Goal: Task Accomplishment & Management: Complete application form

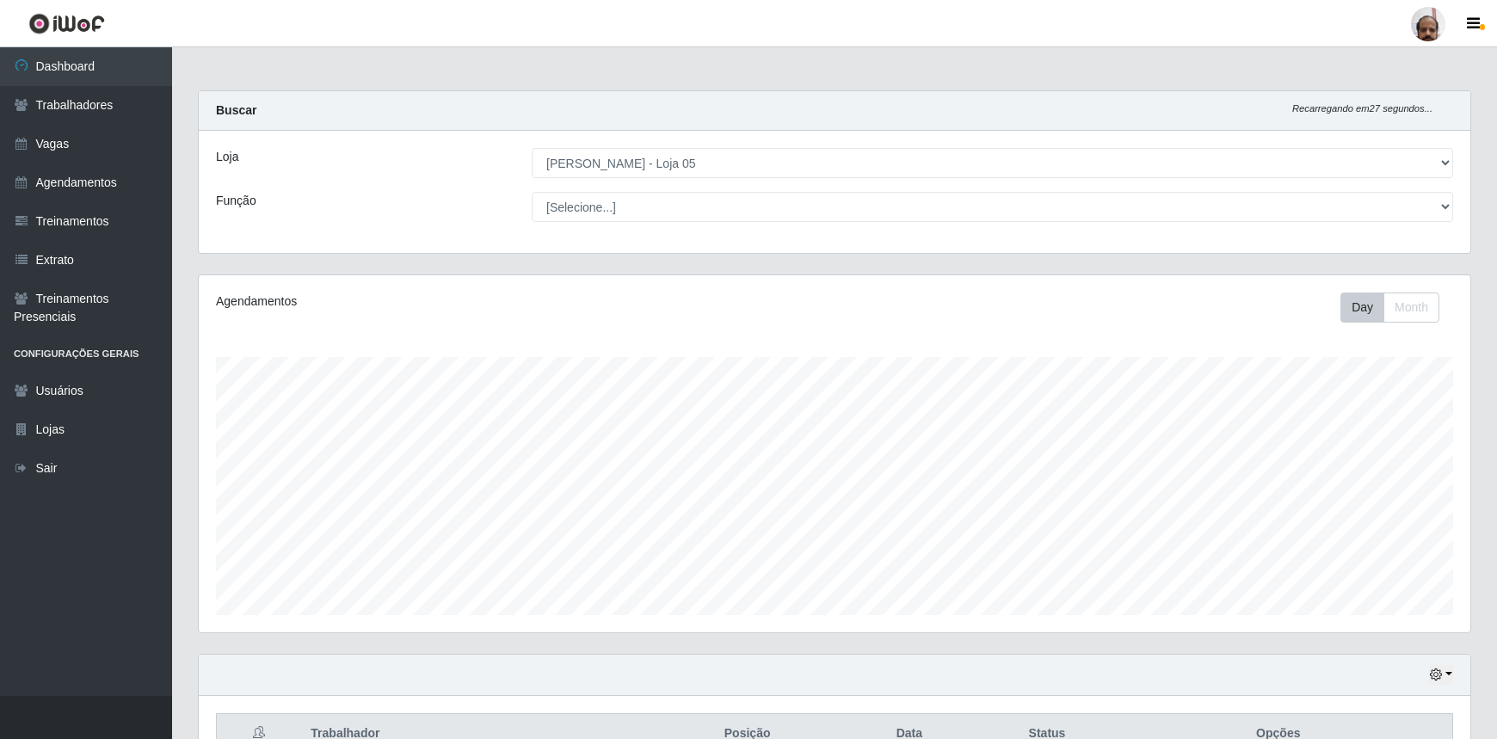
select select "252"
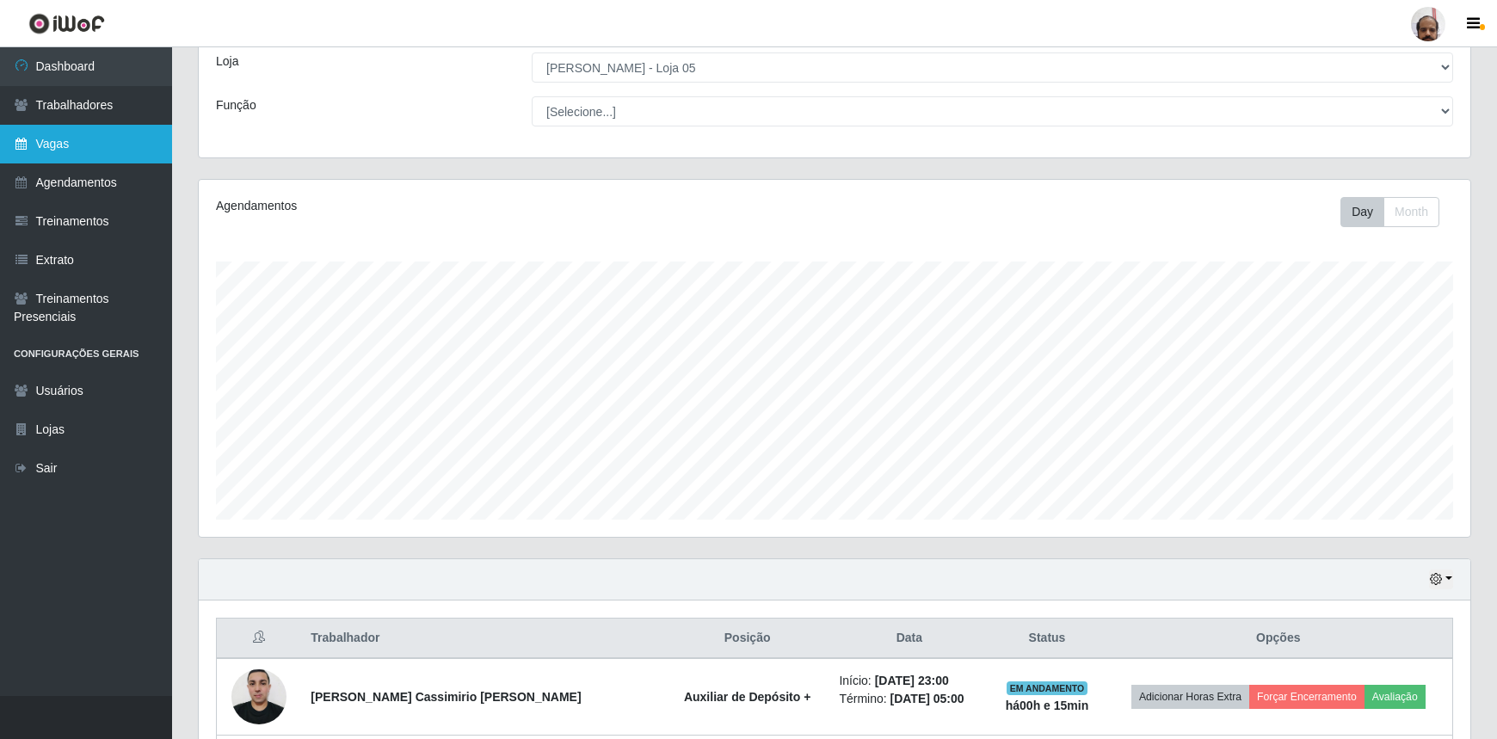
scroll to position [357, 1271]
click at [64, 143] on link "Vagas" at bounding box center [86, 144] width 172 height 39
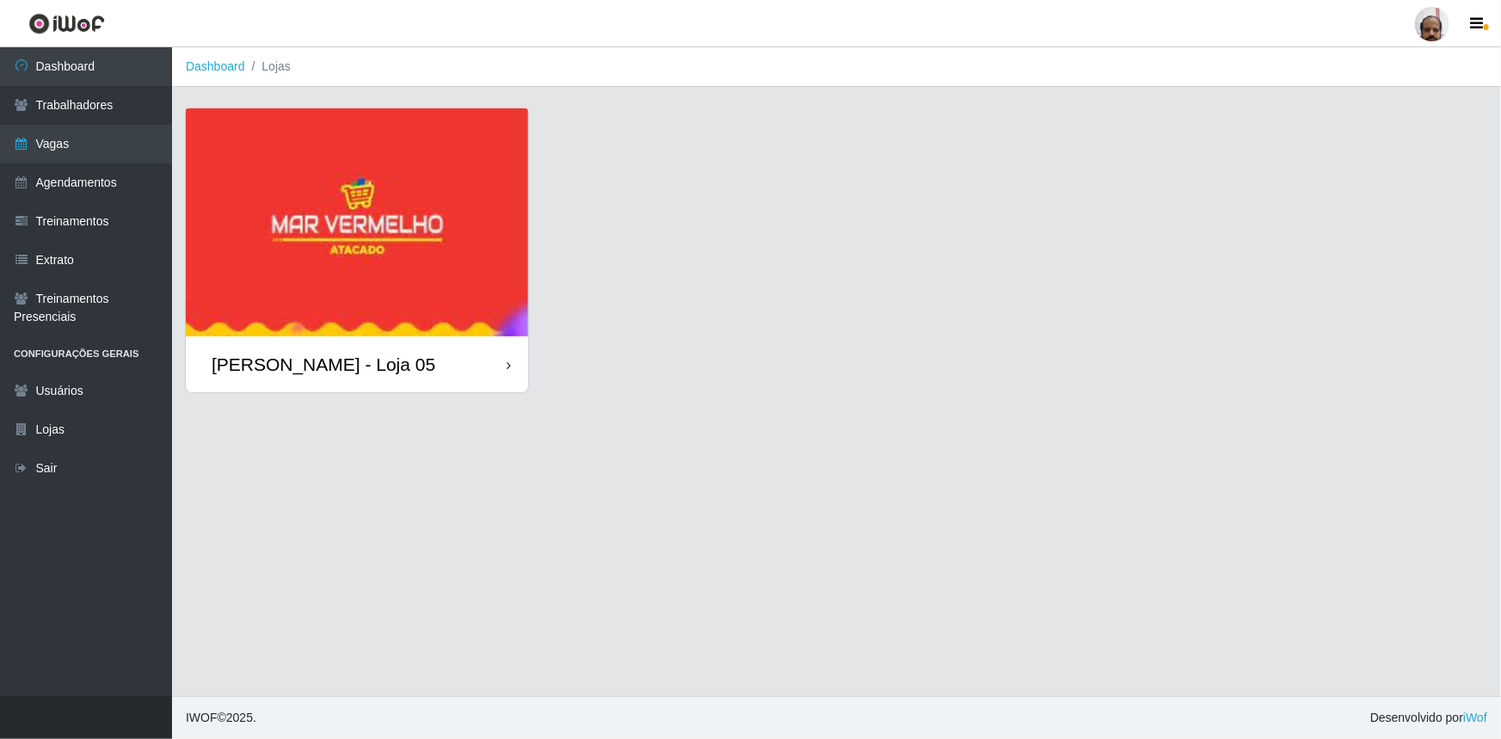
click at [327, 360] on div "[PERSON_NAME] - Loja 05" at bounding box center [324, 364] width 224 height 22
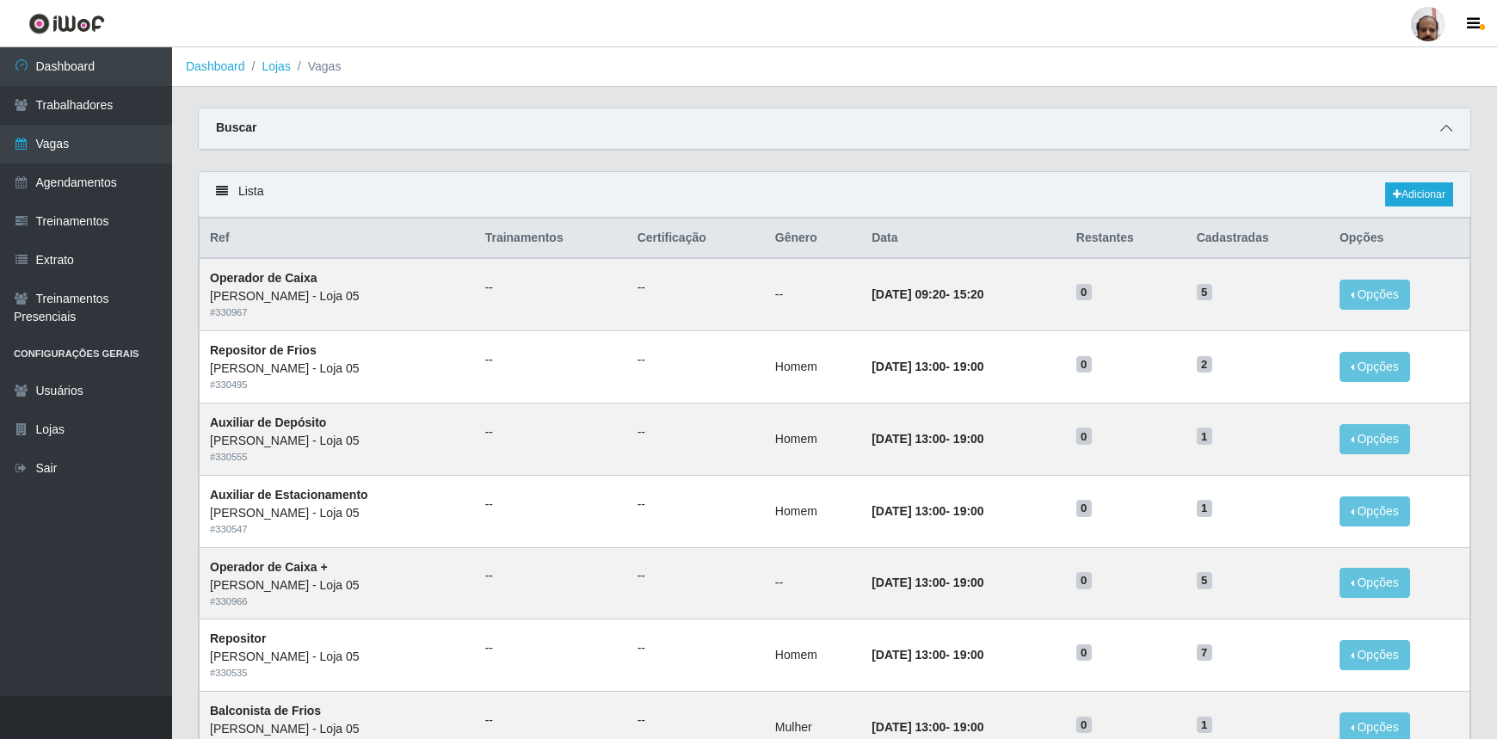
click at [1449, 130] on icon at bounding box center [1446, 128] width 12 height 12
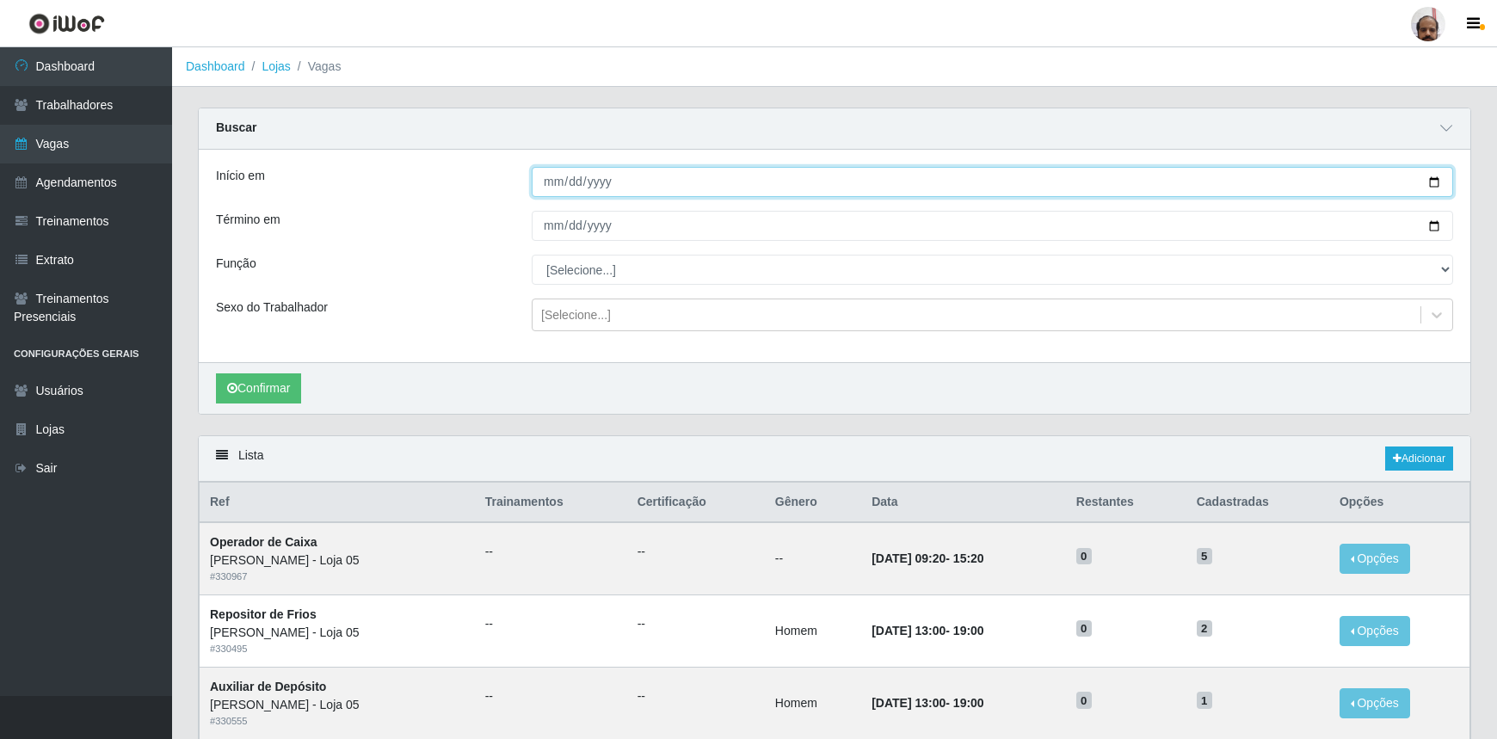
click at [1435, 180] on input "Início em" at bounding box center [992, 182] width 921 height 30
type input "[DATE]"
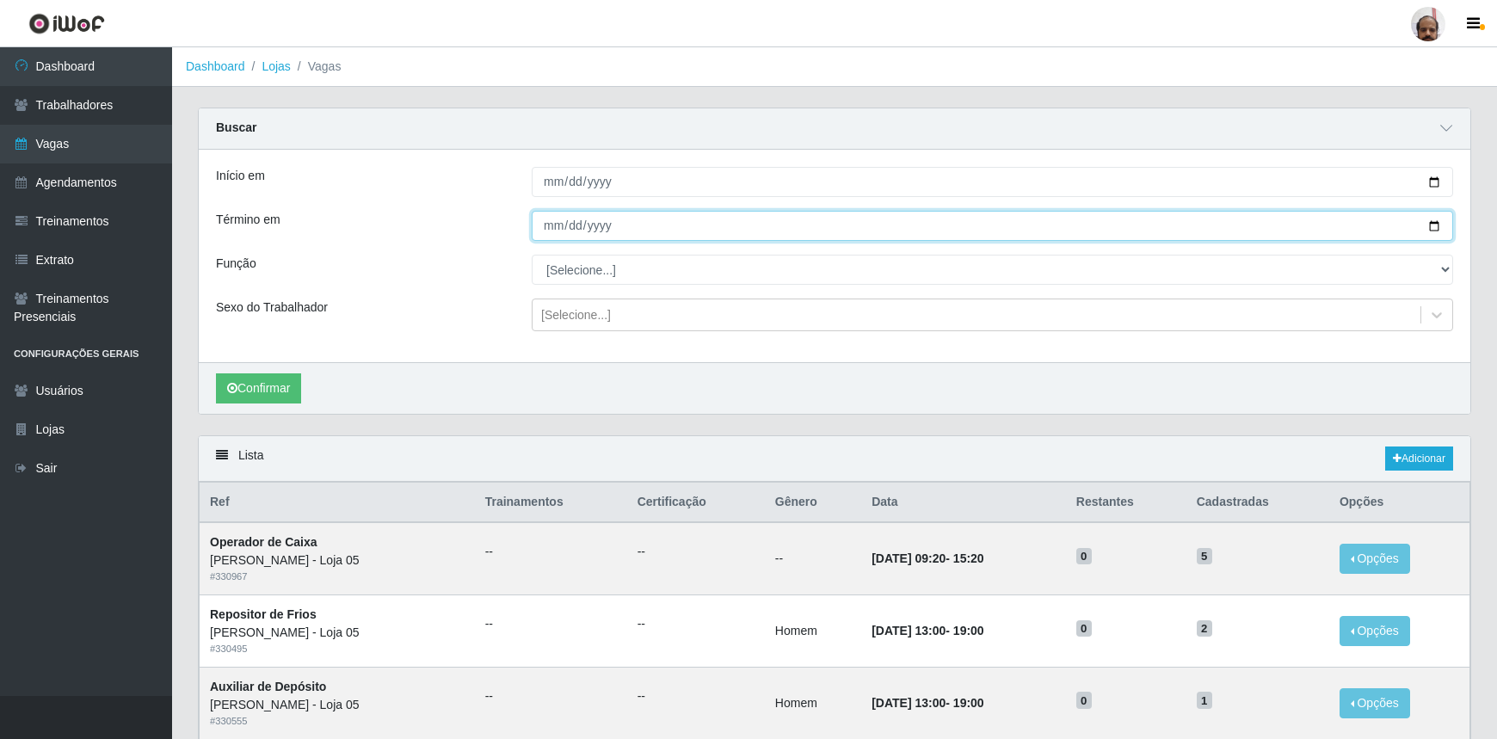
click at [1431, 227] on input "Término em" at bounding box center [992, 226] width 921 height 30
type input "[DATE]"
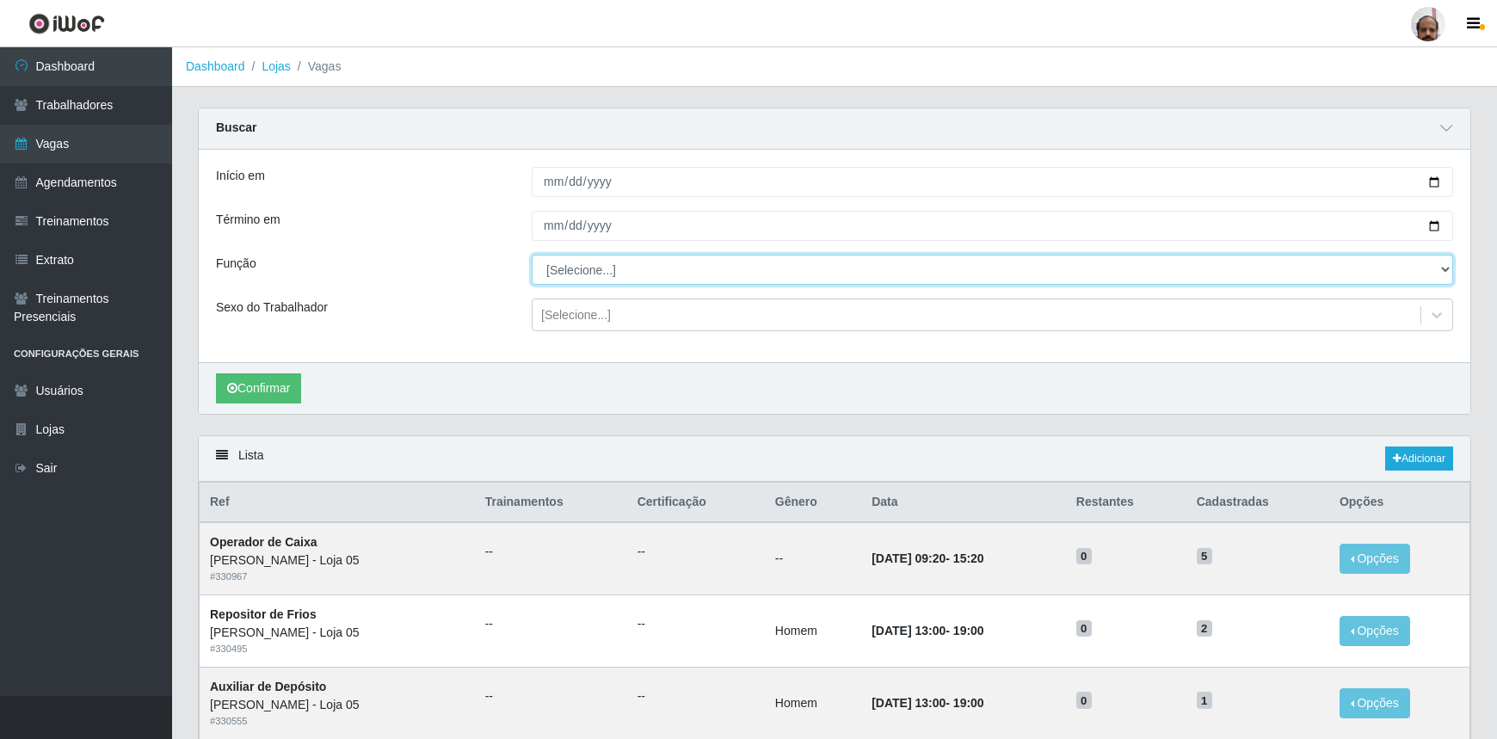
click at [624, 271] on select "[Selecione...] ASG ASG + ASG ++ Auxiliar de Depósito Auxiliar de Depósito + Aux…" at bounding box center [992, 270] width 921 height 30
select select "22"
click at [532, 255] on select "[Selecione...] ASG ASG + ASG ++ Auxiliar de Depósito Auxiliar de Depósito + Aux…" at bounding box center [992, 270] width 921 height 30
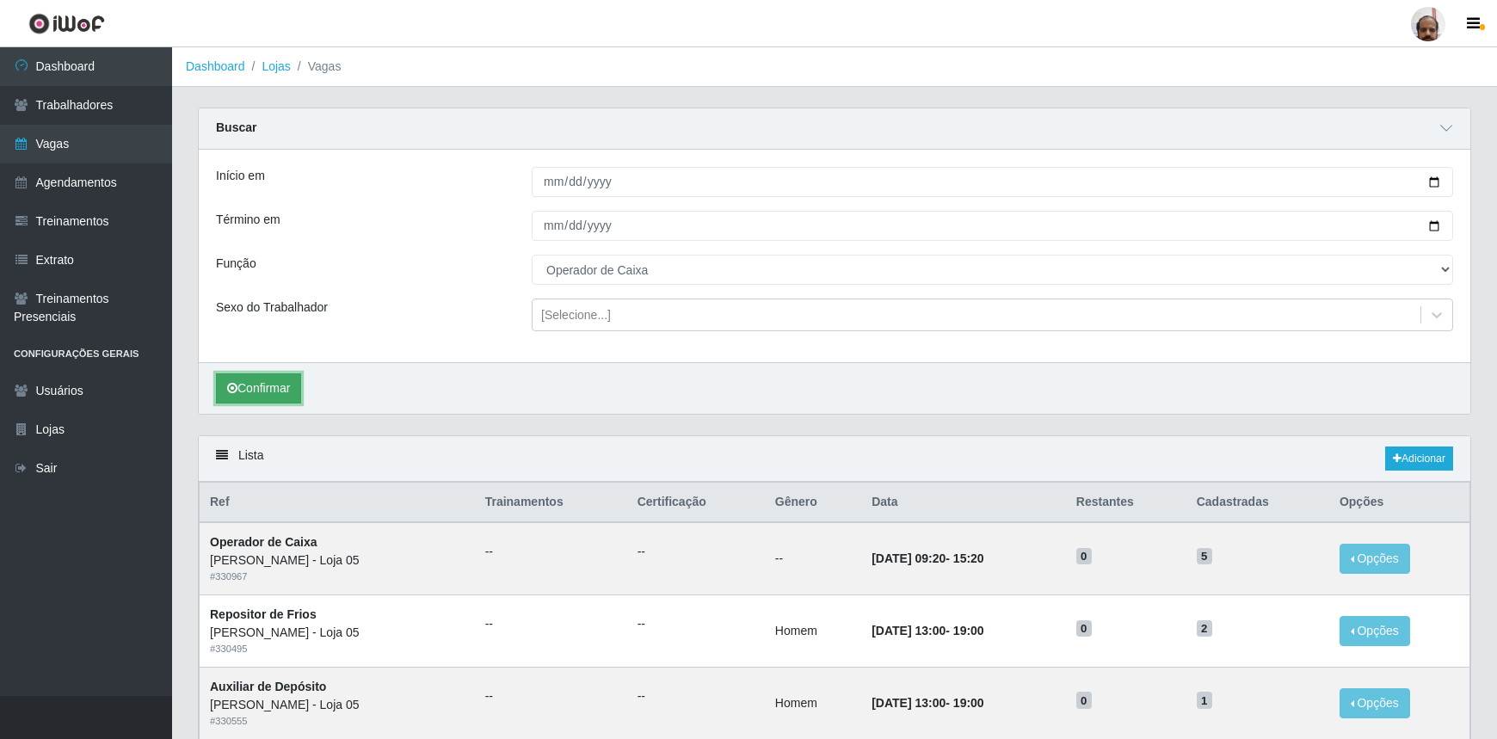
click at [263, 390] on button "Confirmar" at bounding box center [258, 388] width 85 height 30
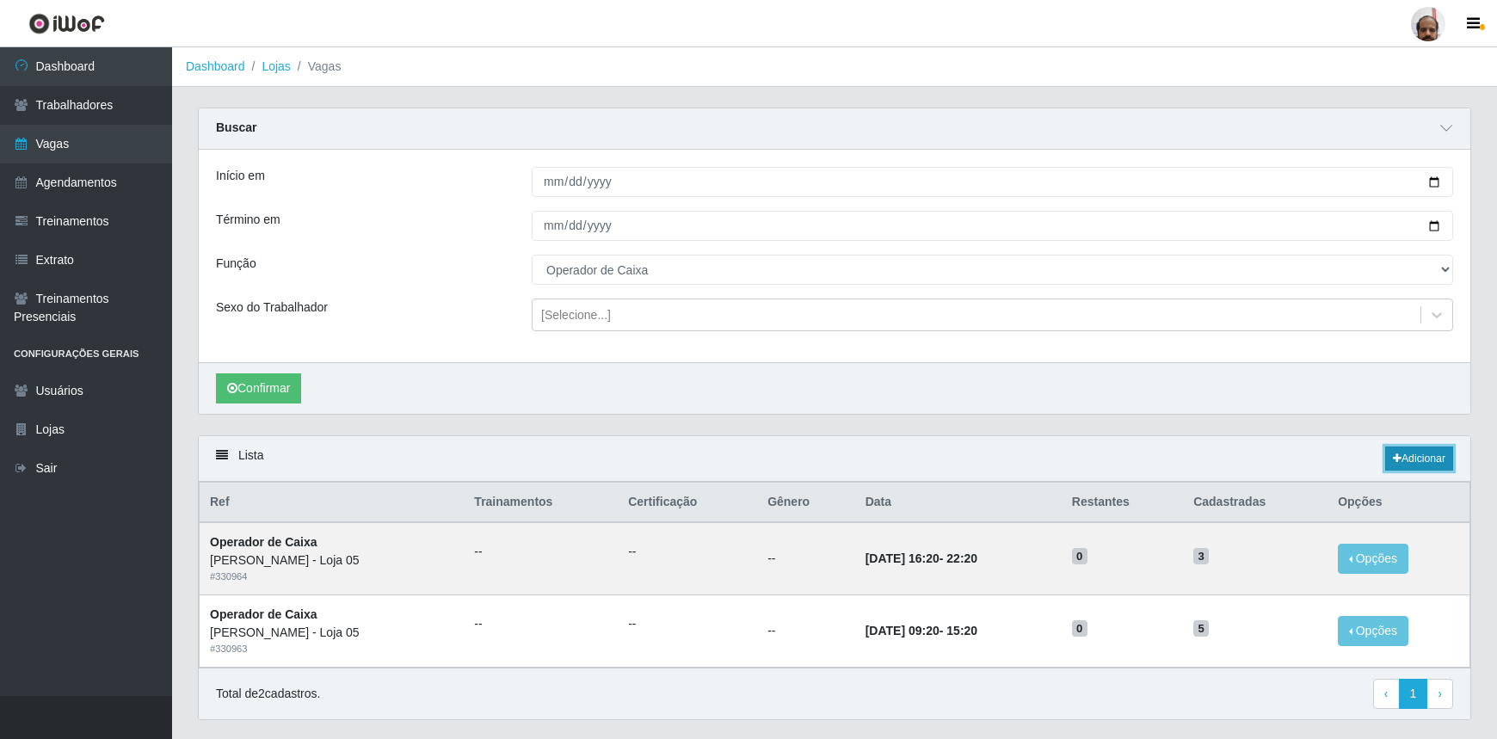
click at [1404, 460] on link "Adicionar" at bounding box center [1419, 458] width 68 height 24
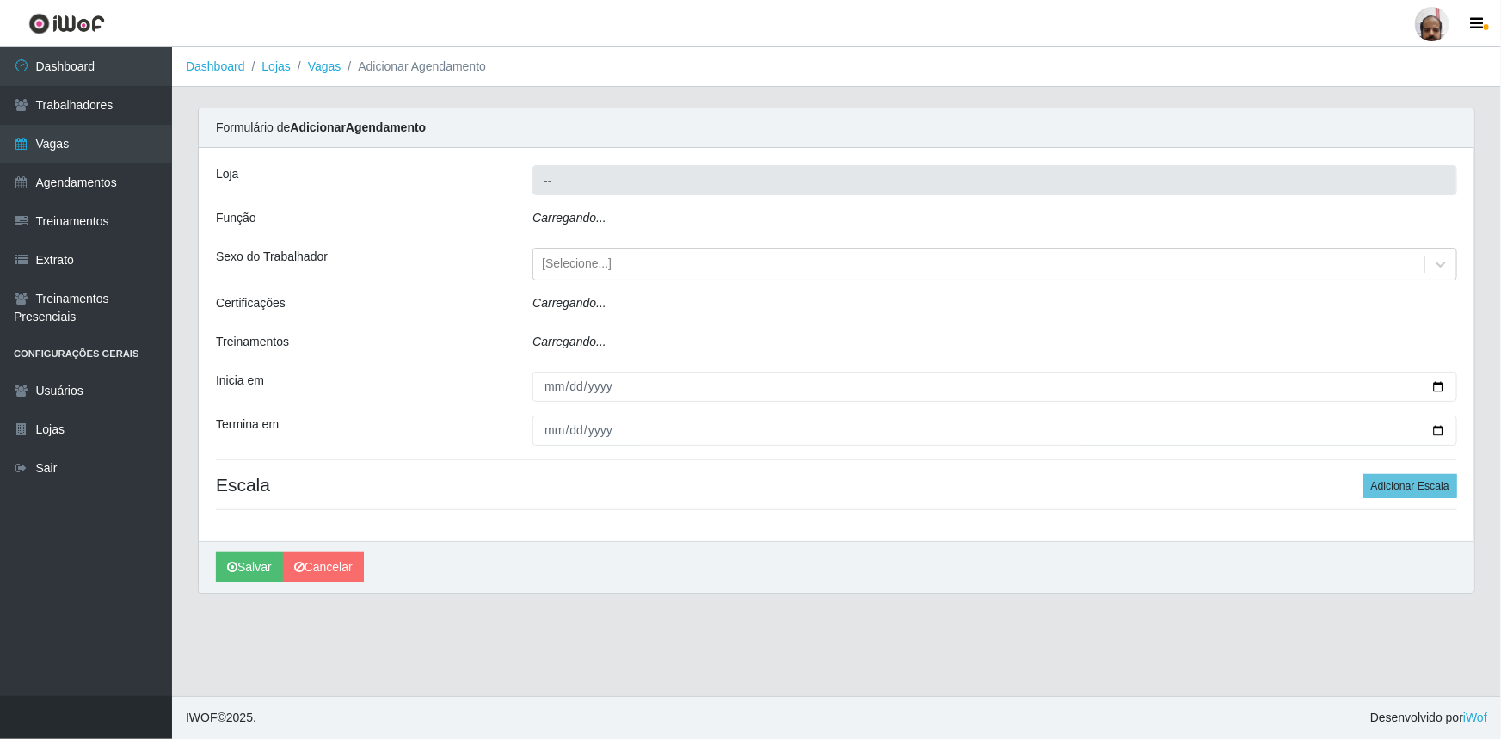
type input "[PERSON_NAME] - Loja 05"
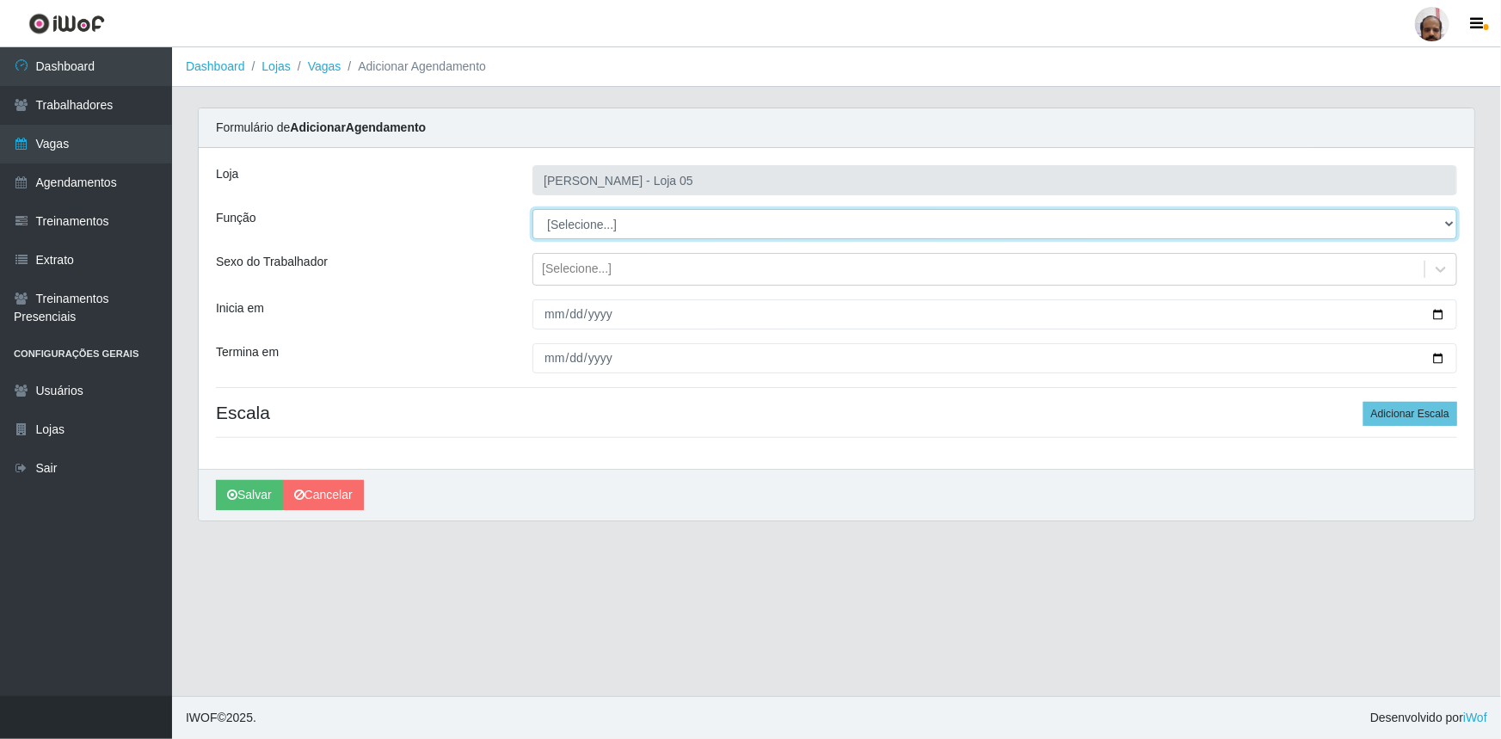
click at [592, 225] on select "[Selecione...] ASG ASG + ASG ++ Auxiliar de Depósito Auxiliar de Depósito + Aux…" at bounding box center [994, 224] width 925 height 30
select select "22"
click at [532, 209] on select "[Selecione...] ASG ASG + ASG ++ Auxiliar de Depósito Auxiliar de Depósito + Aux…" at bounding box center [994, 224] width 925 height 30
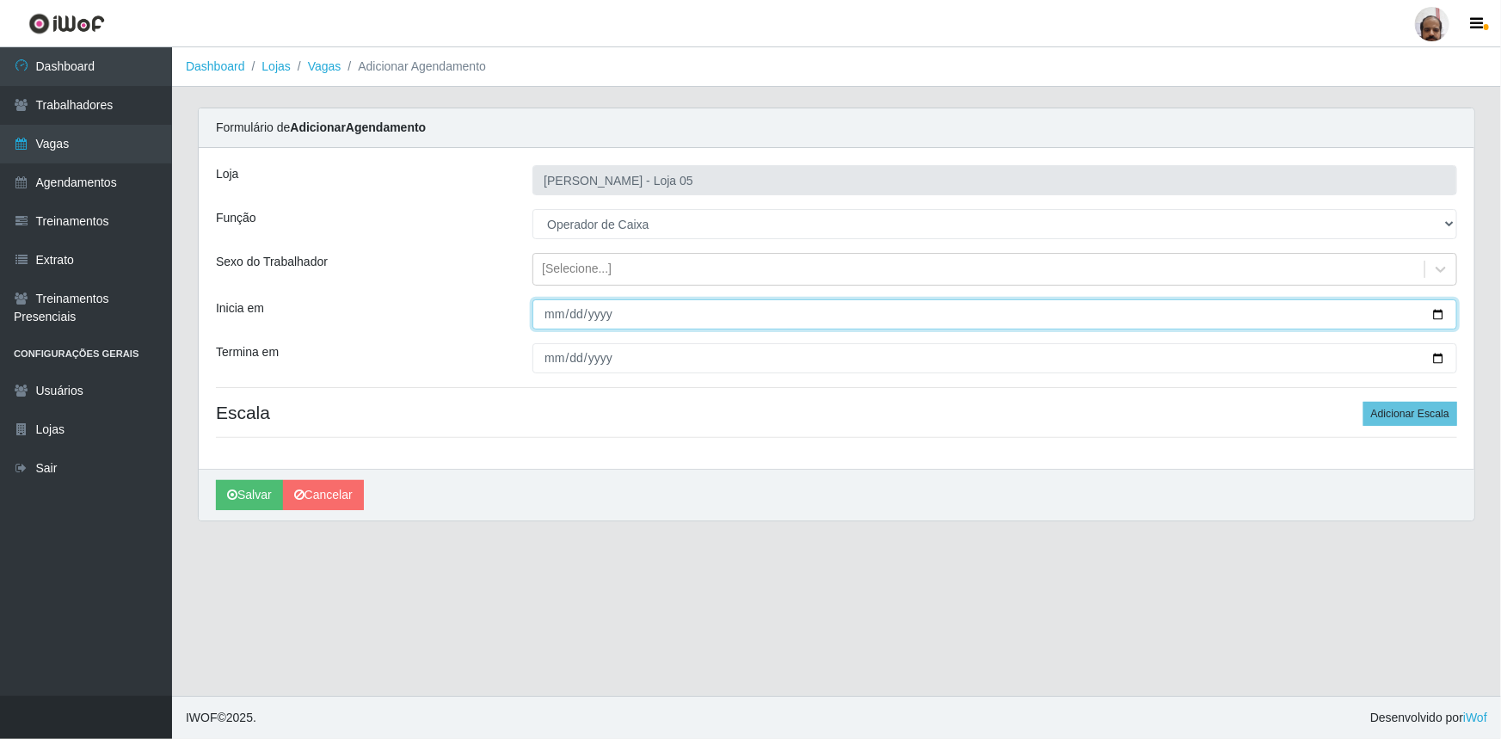
click at [1440, 313] on input "Inicia em" at bounding box center [994, 314] width 925 height 30
type input "[DATE]"
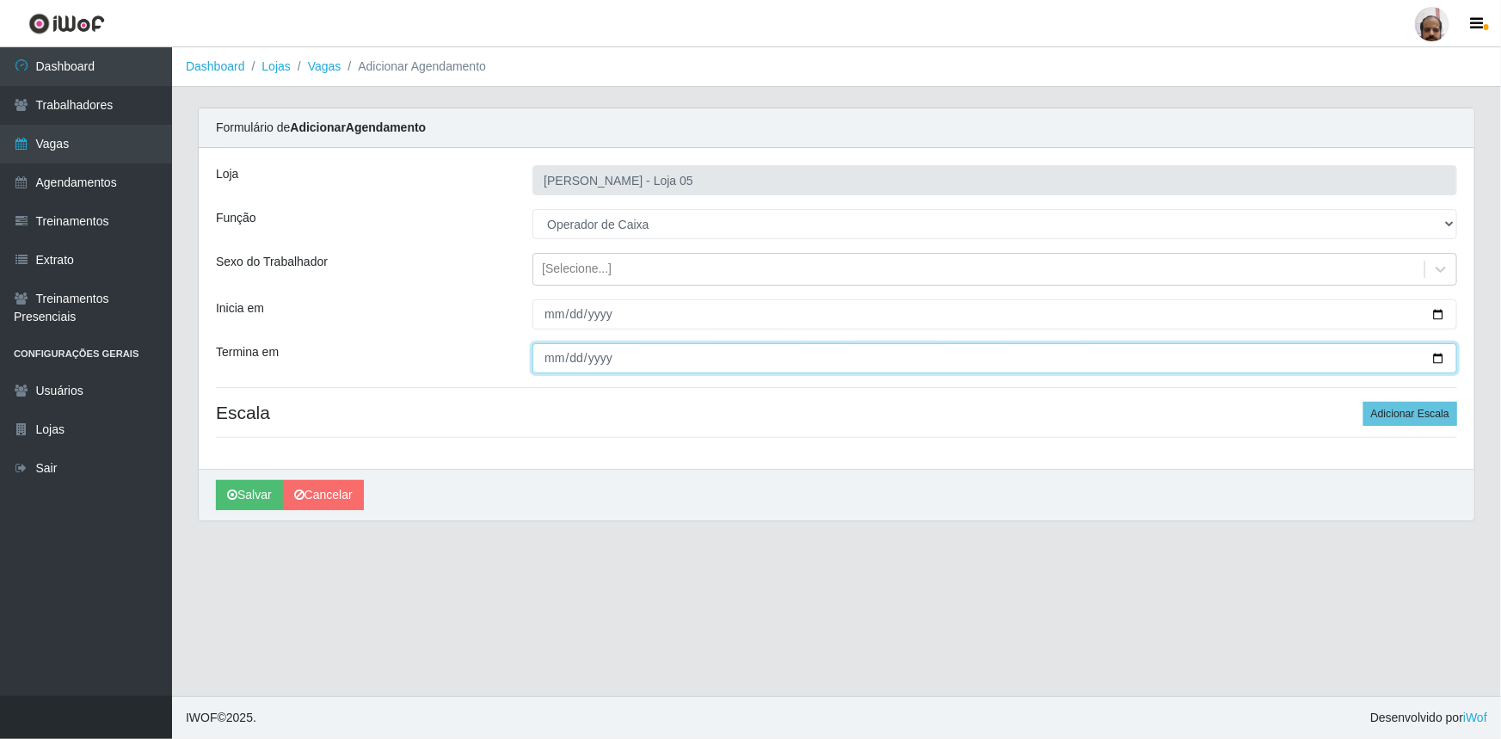
drag, startPoint x: 1441, startPoint y: 357, endPoint x: 1427, endPoint y: 358, distance: 13.8
click at [1440, 357] on input "Termina em" at bounding box center [994, 358] width 925 height 30
type input "[DATE]"
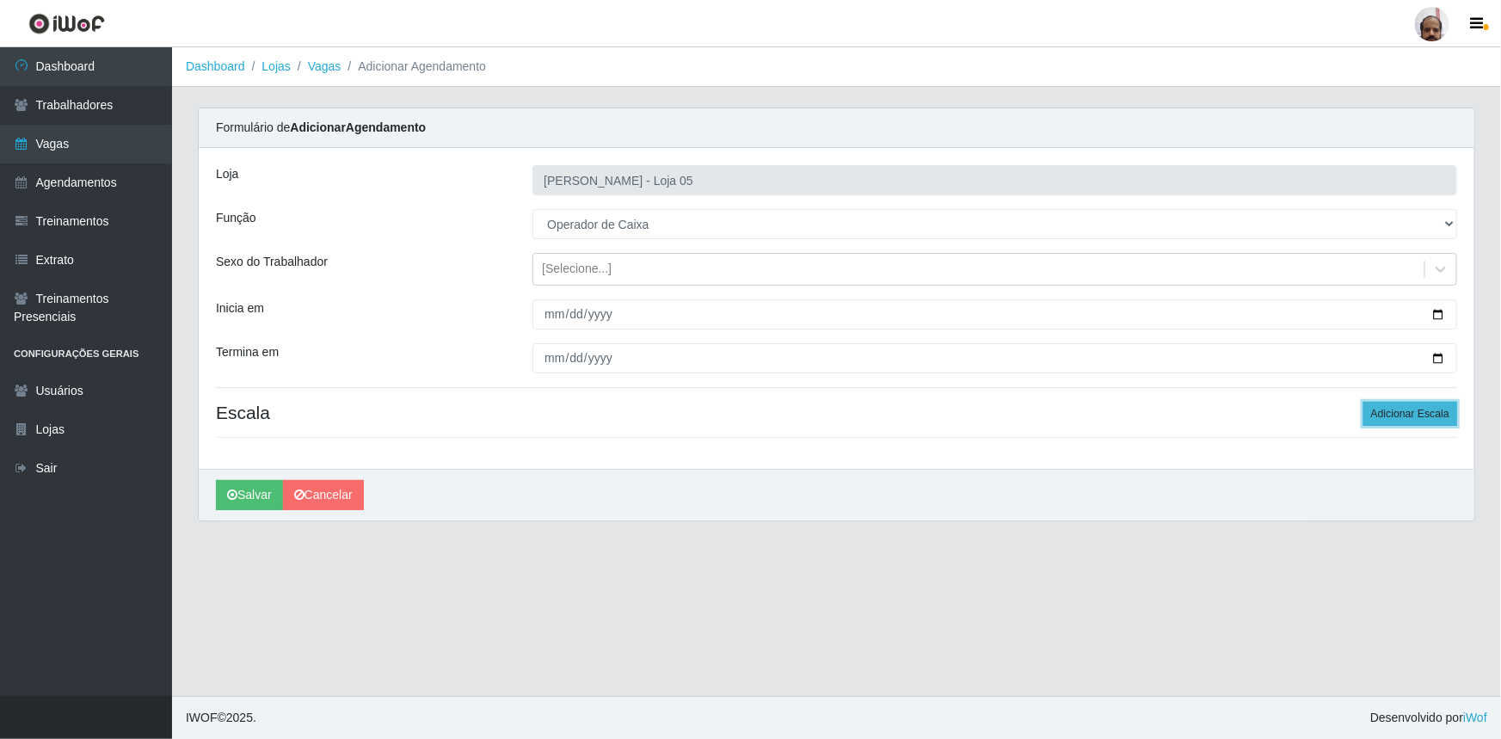
click at [1380, 418] on button "Adicionar Escala" at bounding box center [1410, 414] width 94 height 24
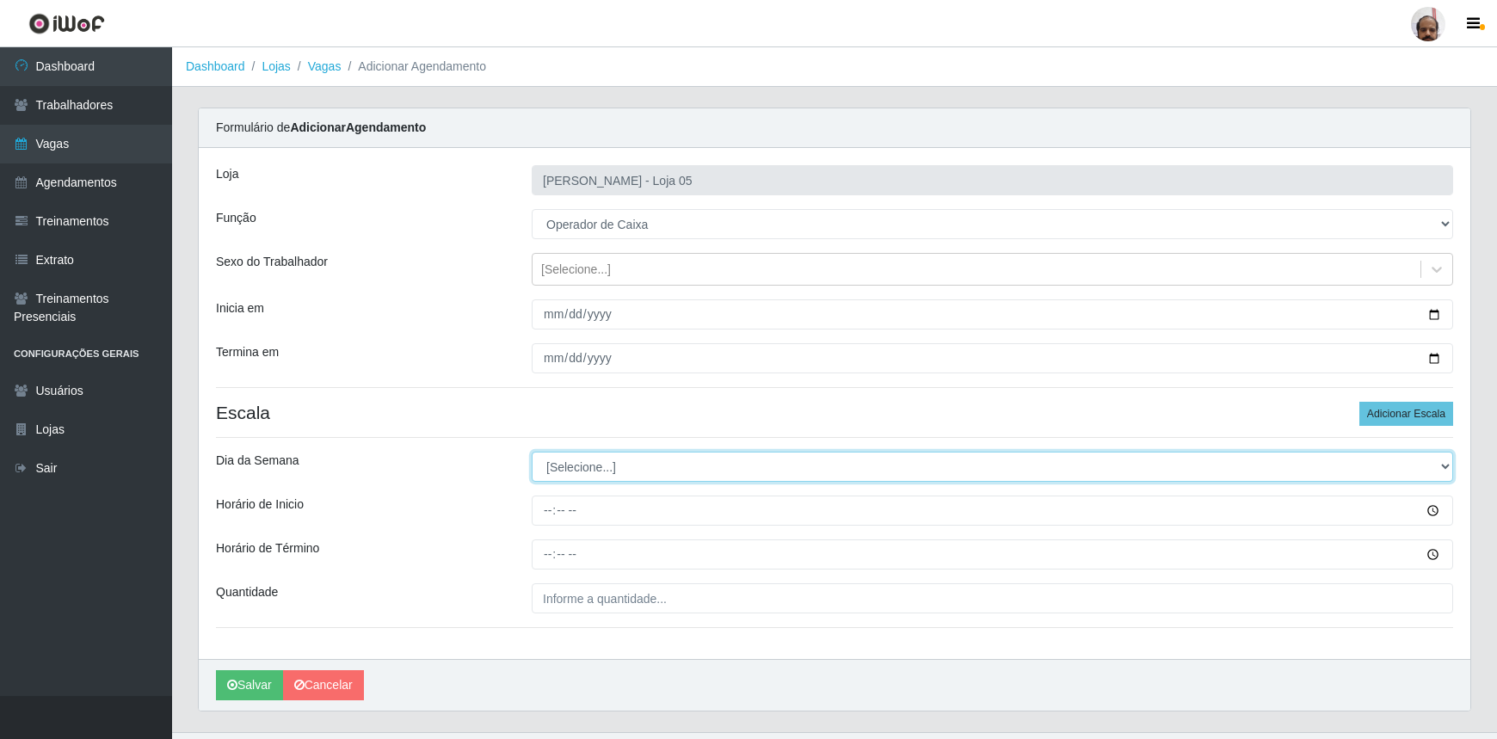
click at [623, 470] on select "[Selecione...] Segunda Terça Quarta Quinta Sexta Sábado Domingo" at bounding box center [992, 467] width 921 height 30
select select "6"
click at [532, 452] on select "[Selecione...] Segunda Terça Quarta Quinta Sexta Sábado Domingo" at bounding box center [992, 467] width 921 height 30
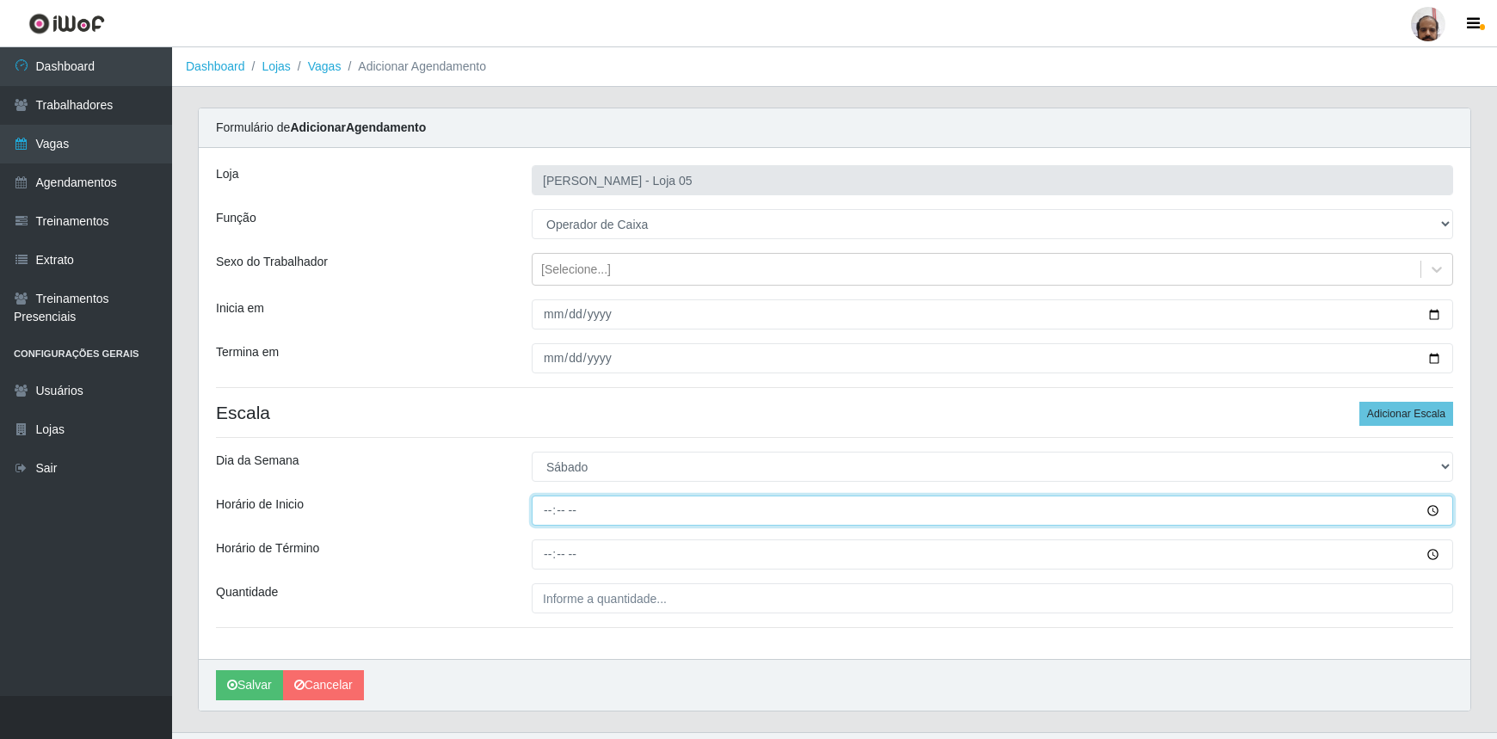
click at [545, 514] on input "Horário de Inicio" at bounding box center [992, 510] width 921 height 30
type input "09:20"
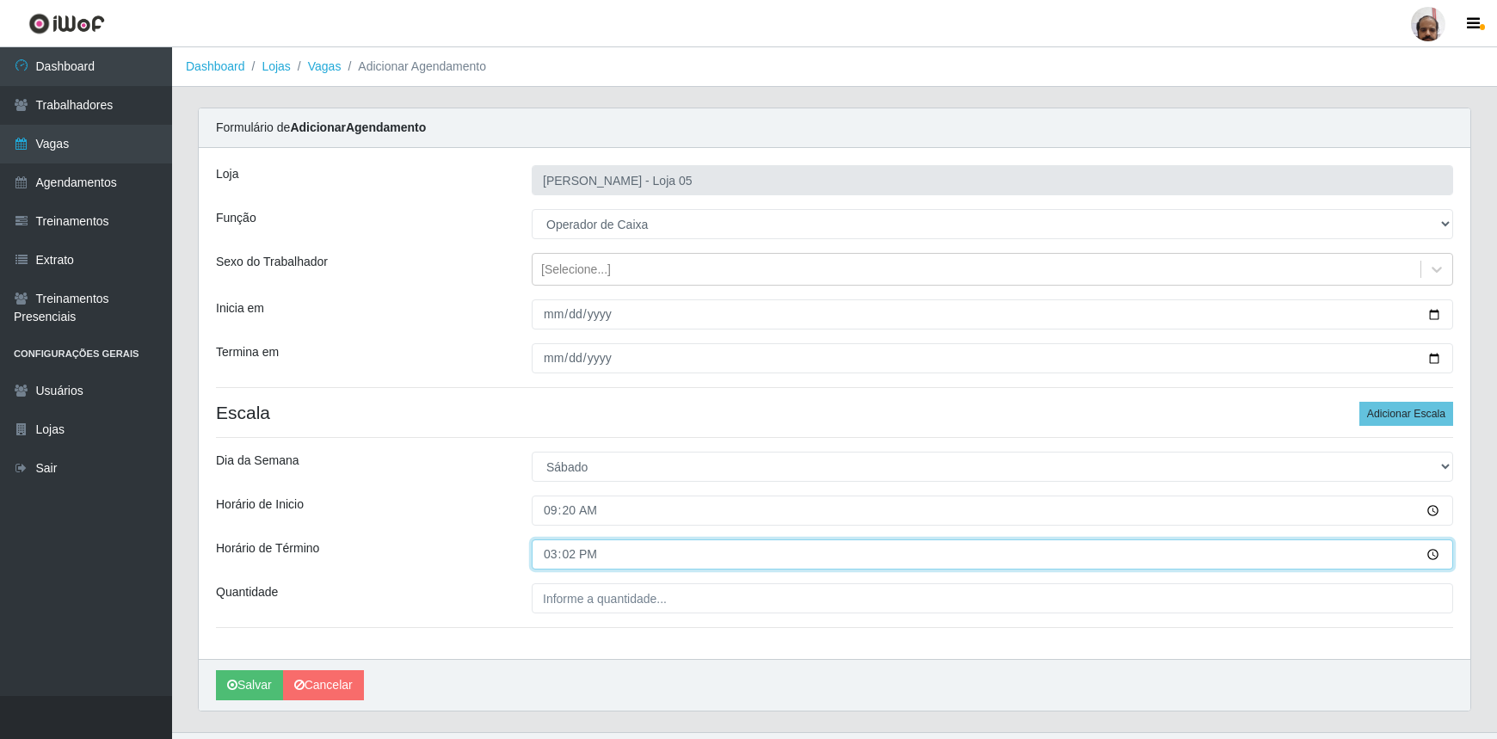
type input "15:20"
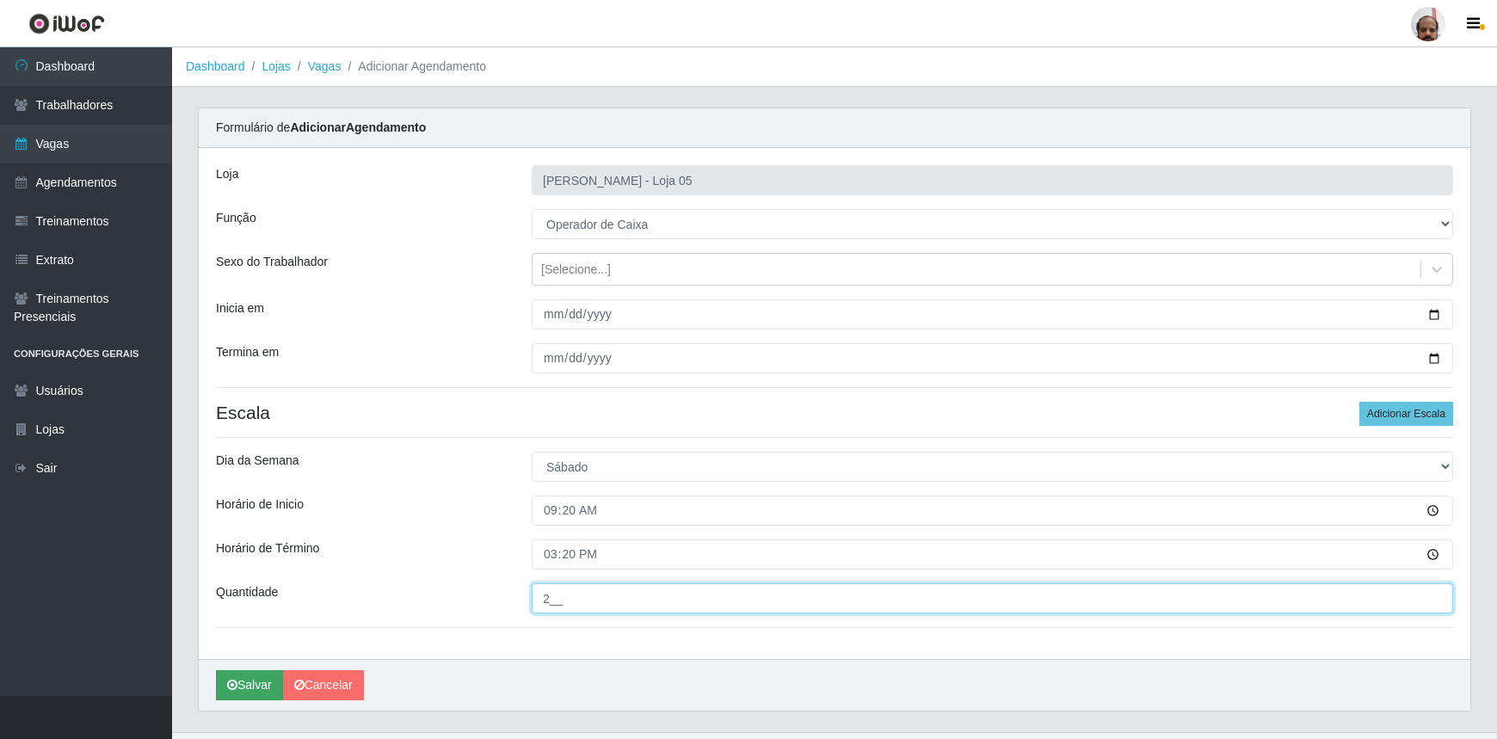
type input "2__"
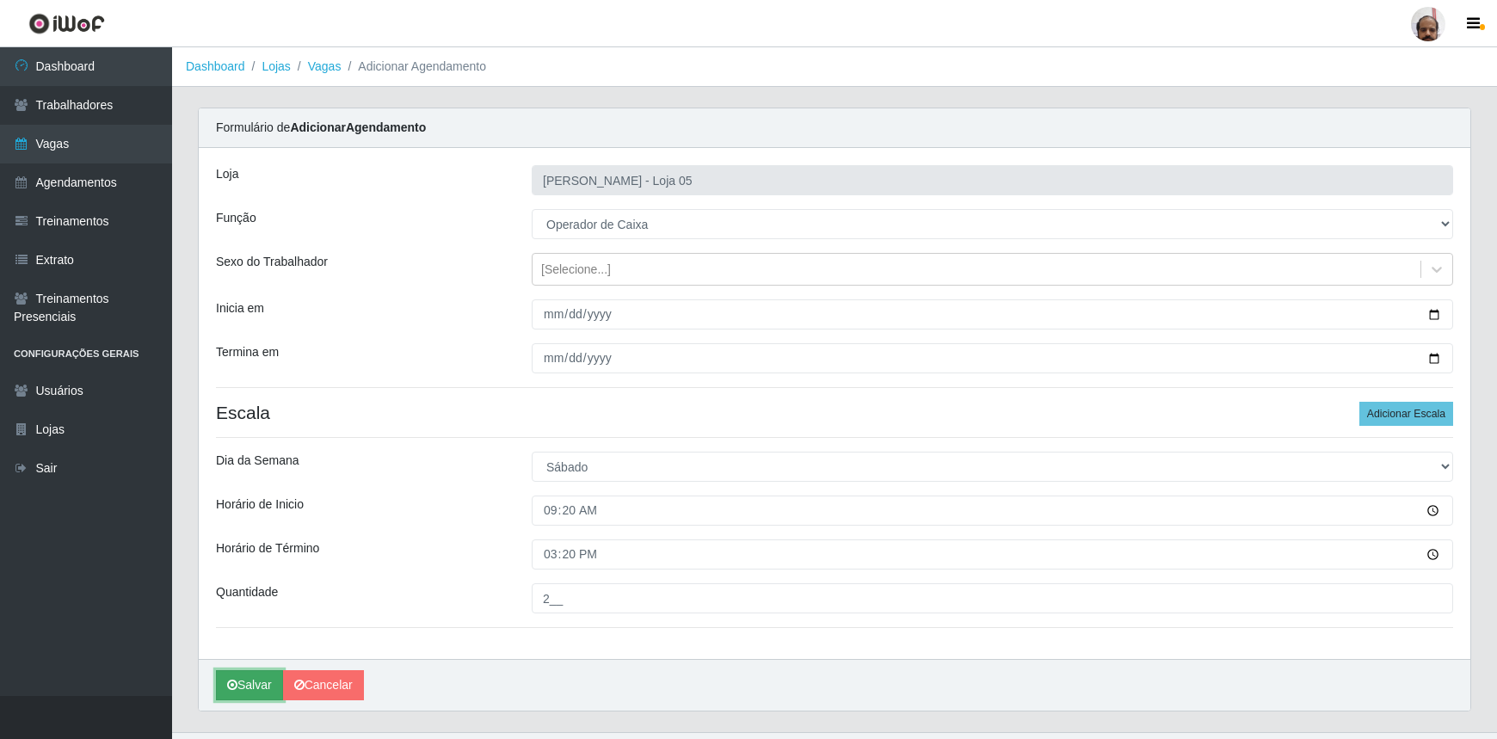
click at [255, 682] on button "Salvar" at bounding box center [249, 685] width 67 height 30
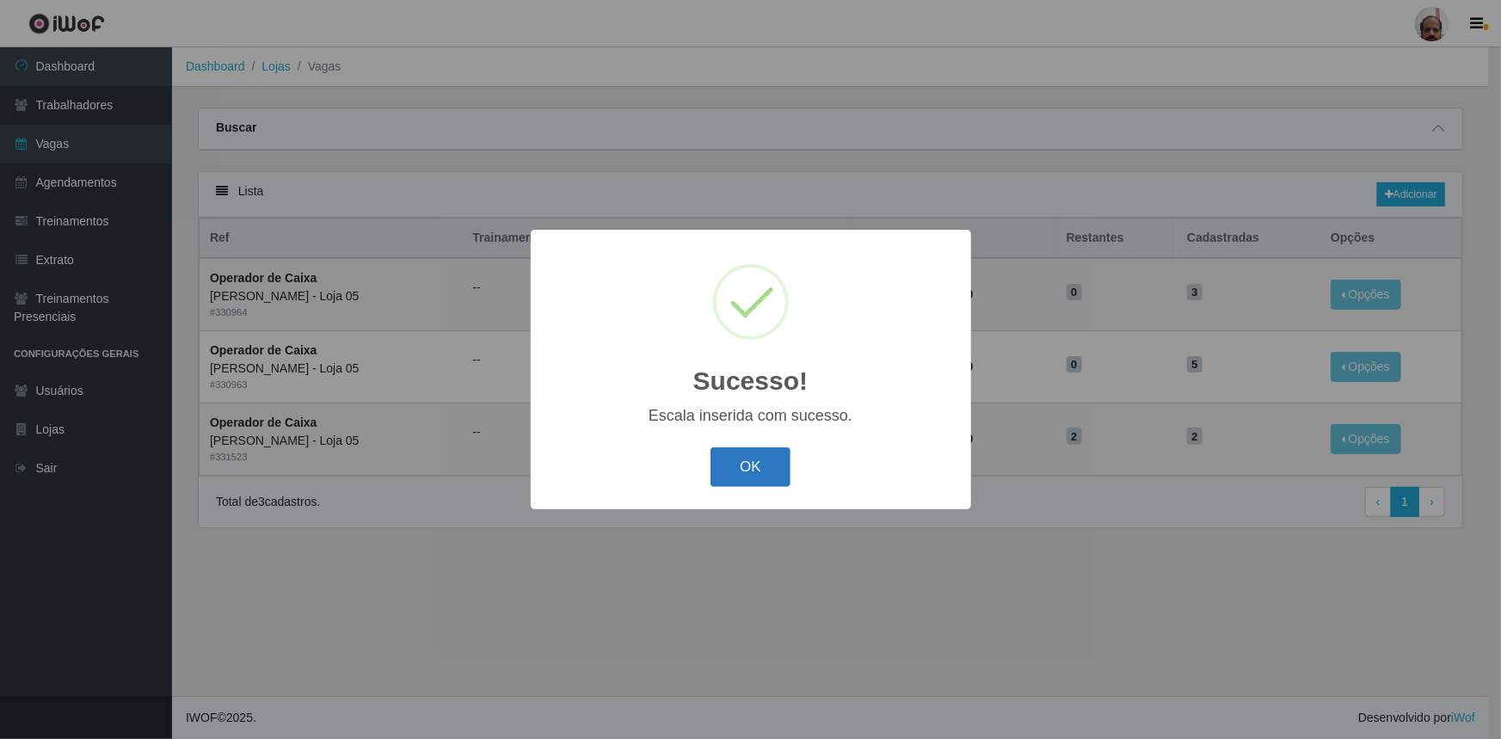
click at [751, 459] on button "OK" at bounding box center [750, 467] width 80 height 40
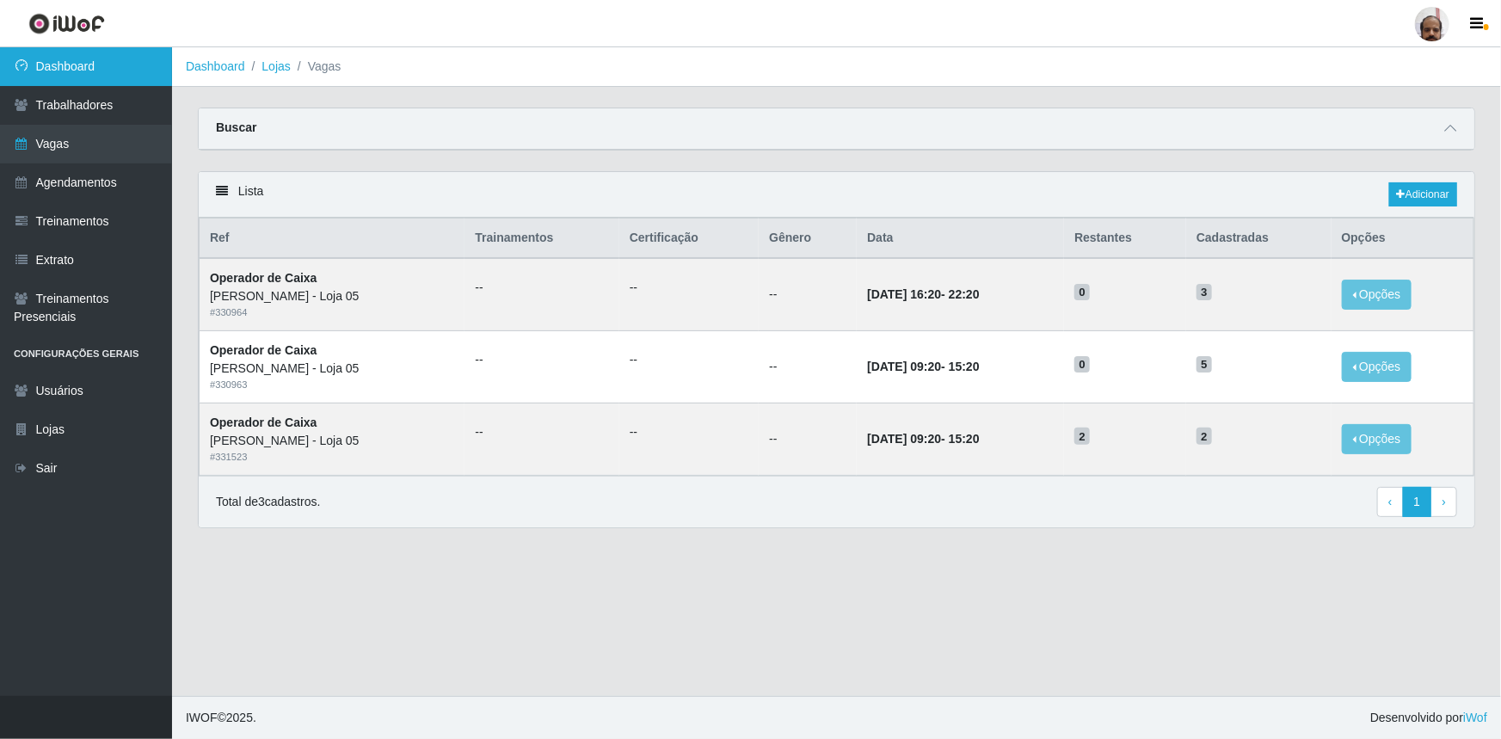
click at [96, 63] on link "Dashboard" at bounding box center [86, 66] width 172 height 39
